Goal: Use online tool/utility

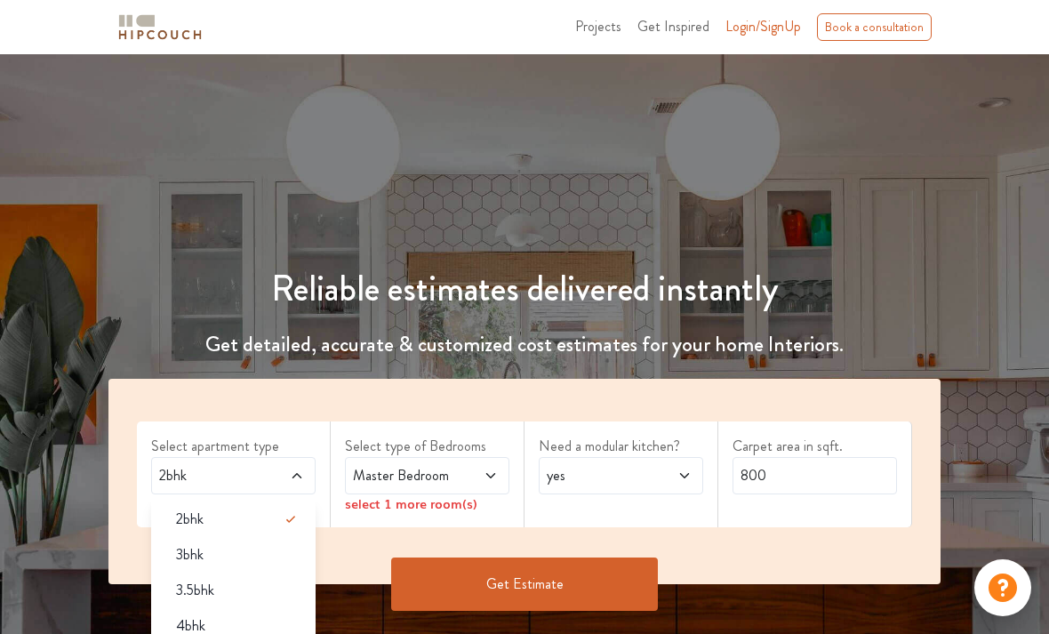
scroll to position [28, 0]
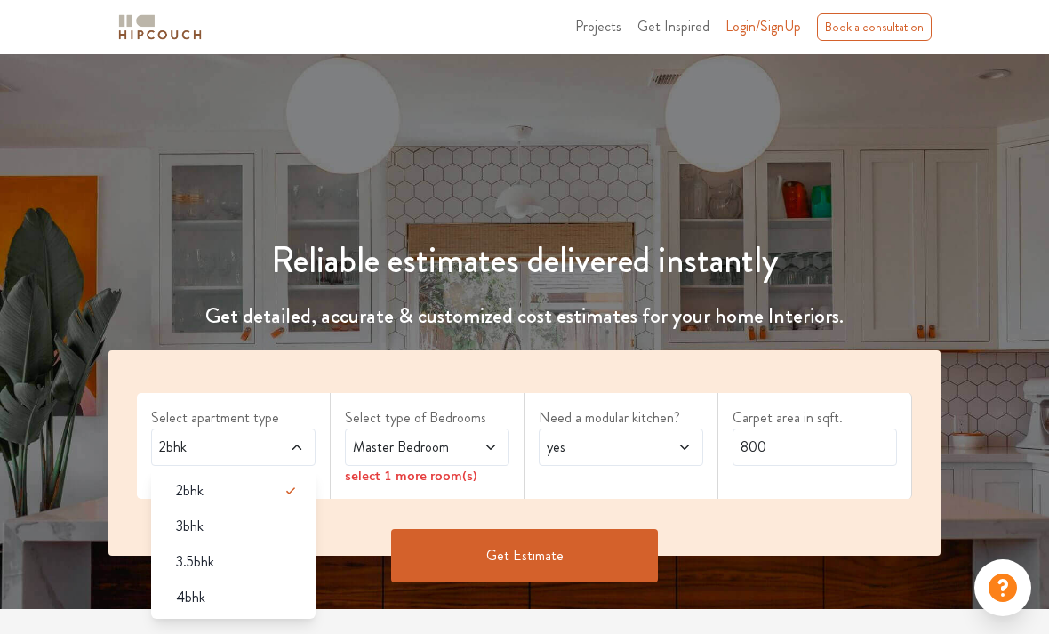
click at [169, 594] on div "4bhk" at bounding box center [239, 597] width 154 height 21
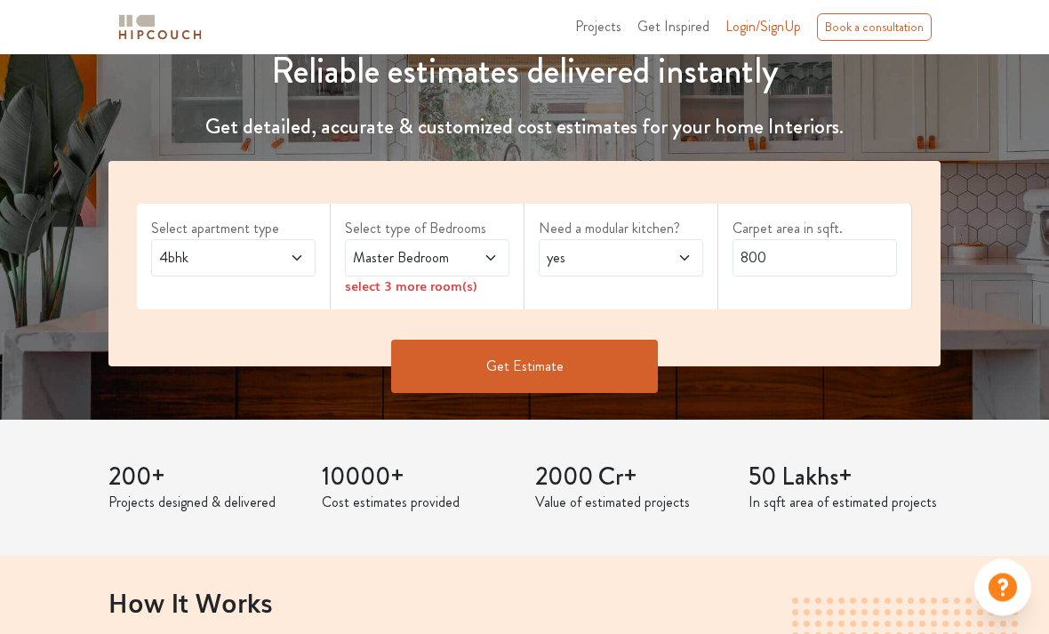
click at [482, 248] on span at bounding box center [479, 258] width 37 height 21
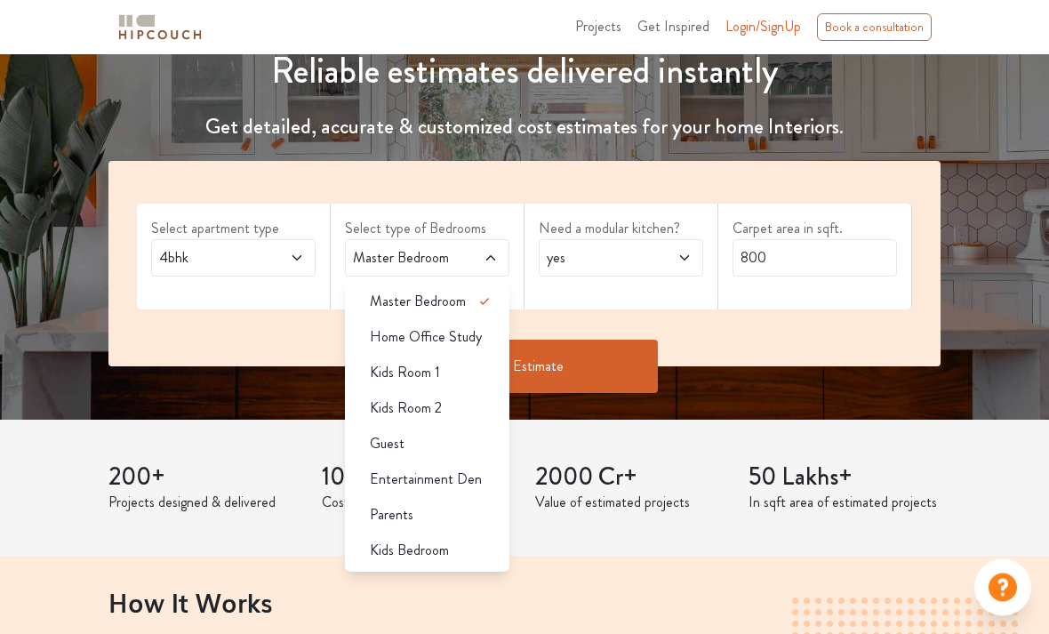
scroll to position [218, 0]
click at [454, 291] on span "Master Bedroom" at bounding box center [418, 301] width 96 height 21
click at [635, 255] on span "yes" at bounding box center [598, 257] width 111 height 21
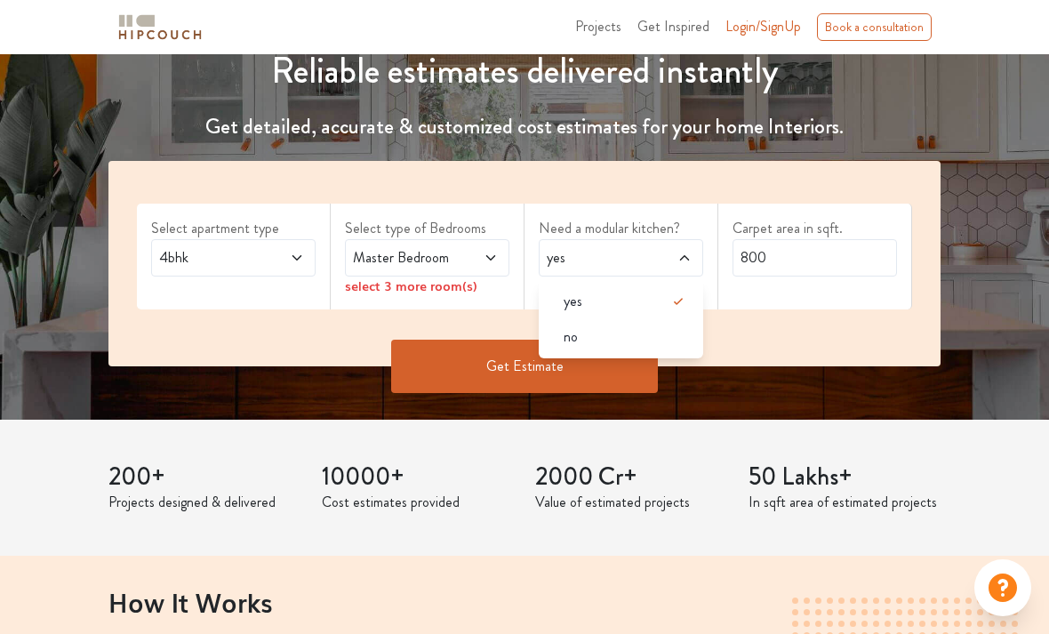
click at [639, 259] on span "yes" at bounding box center [598, 257] width 111 height 21
click at [664, 293] on div "yes" at bounding box center [627, 301] width 154 height 21
click at [796, 255] on input "800" at bounding box center [815, 257] width 165 height 37
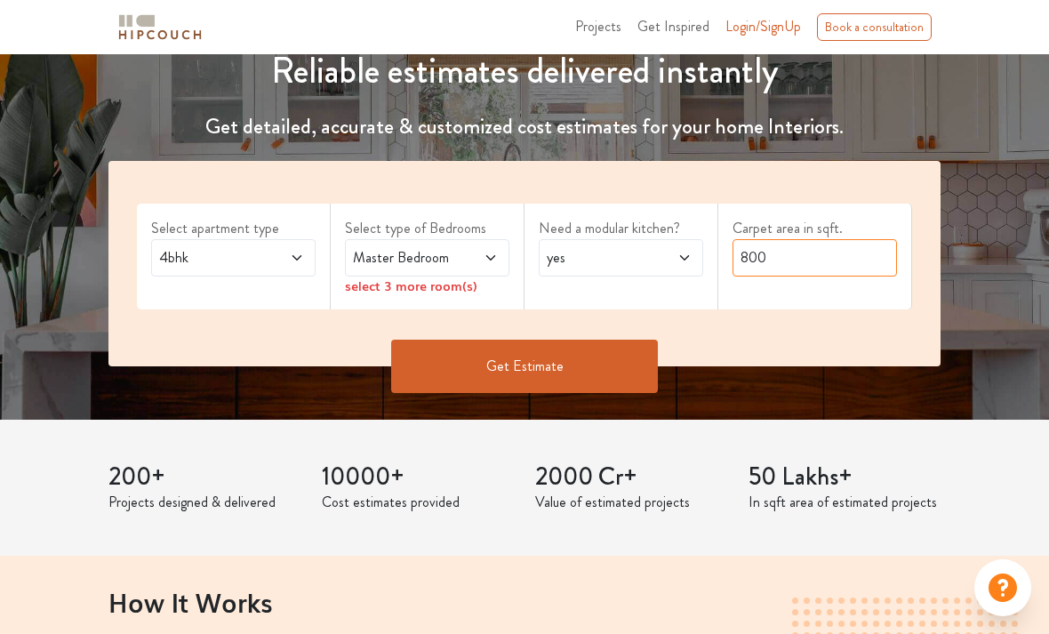
scroll to position [217, 0]
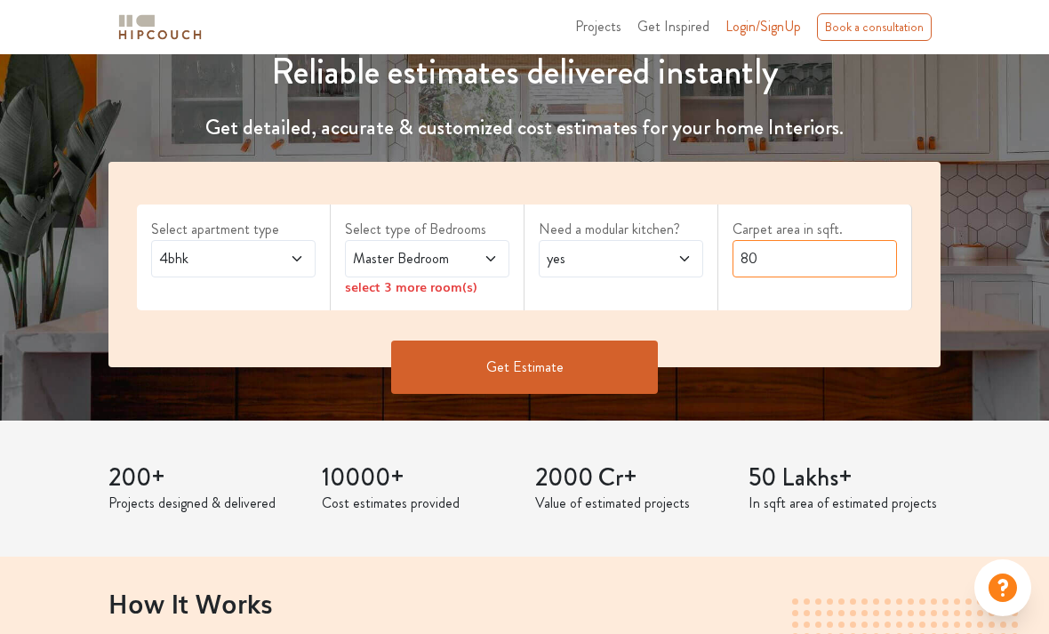
type input "8"
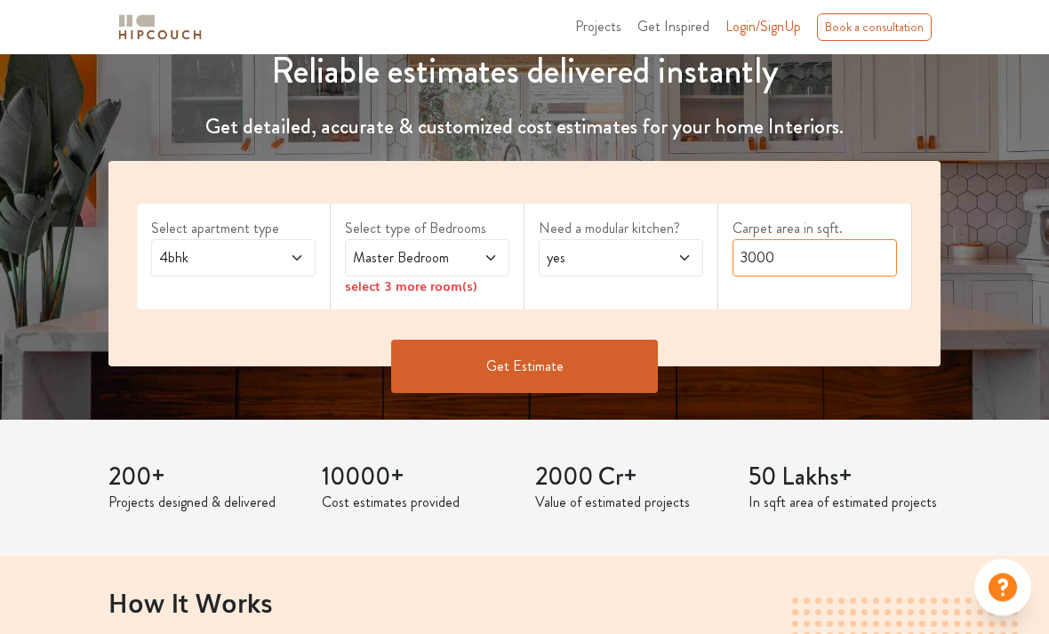
type input "3000"
click at [615, 357] on button "Get Estimate" at bounding box center [524, 367] width 267 height 53
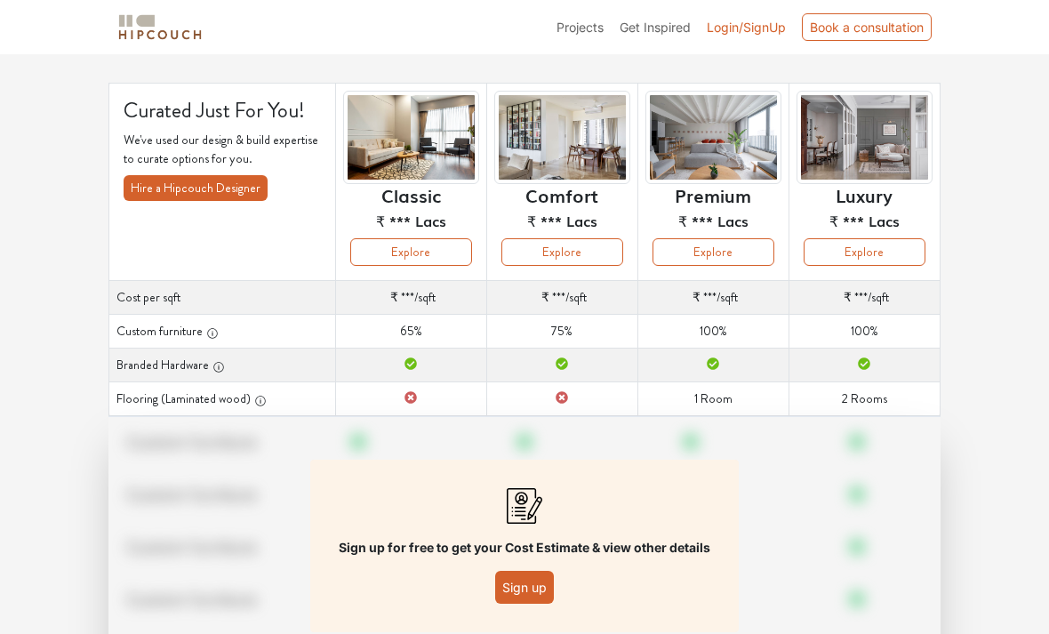
scroll to position [88, 0]
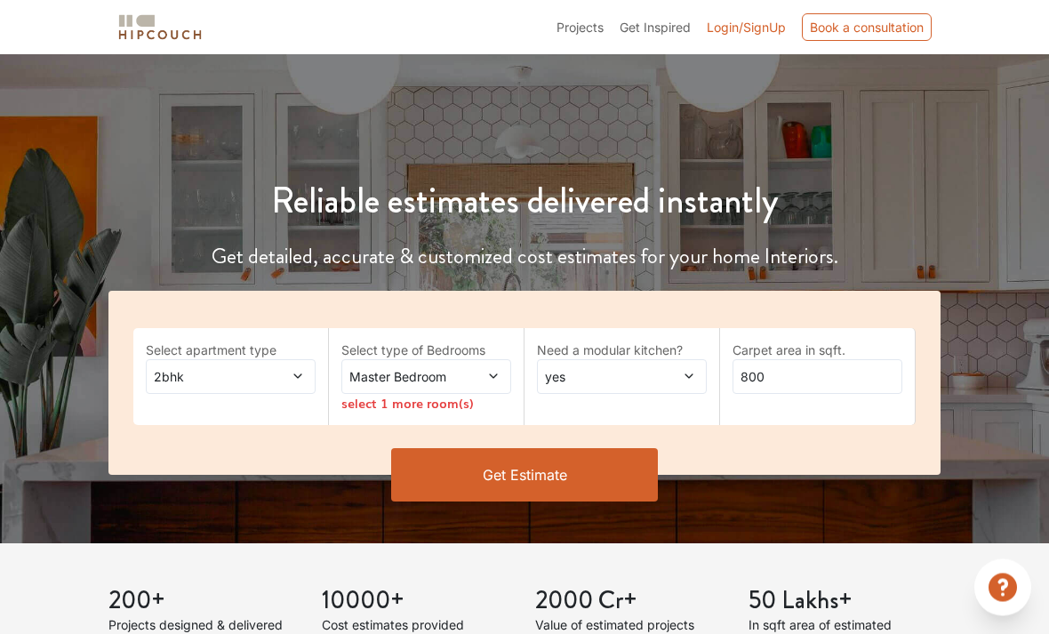
scroll to position [218, 0]
